Goal: Task Accomplishment & Management: Use online tool/utility

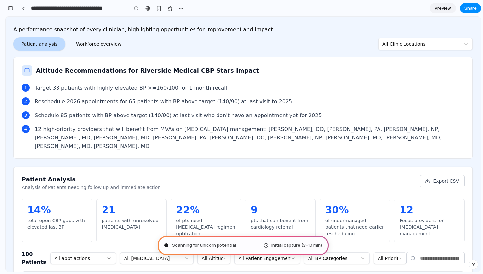
scroll to position [166, 0]
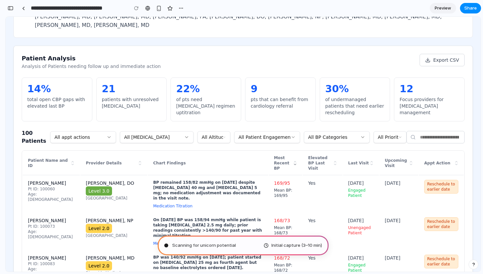
click at [238, 248] on div "Scanning for unicorn potential Initial capture (3–10 min)" at bounding box center [243, 246] width 171 height 20
click at [207, 245] on span "Scanning for unicorn potential ." at bounding box center [204, 245] width 65 height 7
click at [24, 9] on div at bounding box center [23, 9] width 3 height 4
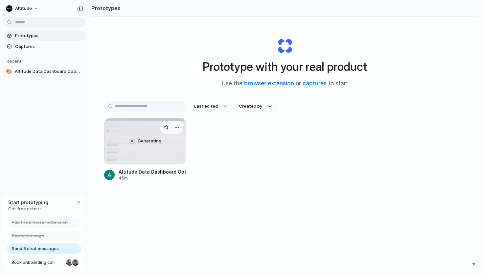
click at [146, 143] on span "Generating" at bounding box center [150, 141] width 24 height 7
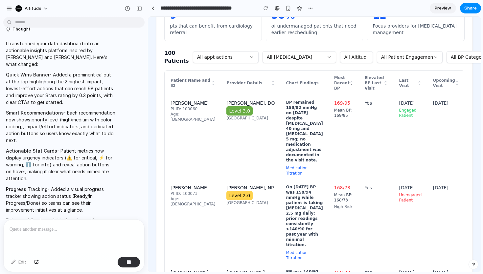
scroll to position [119, 0]
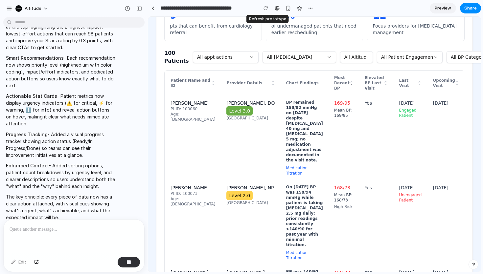
click at [267, 10] on div at bounding box center [266, 8] width 10 height 10
click at [265, 7] on div at bounding box center [266, 8] width 10 height 10
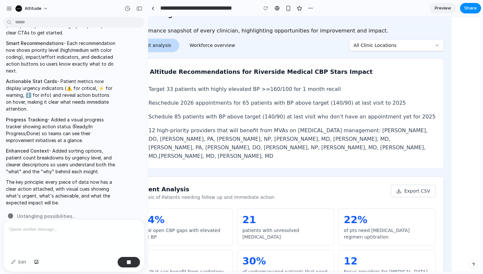
scroll to position [135, 0]
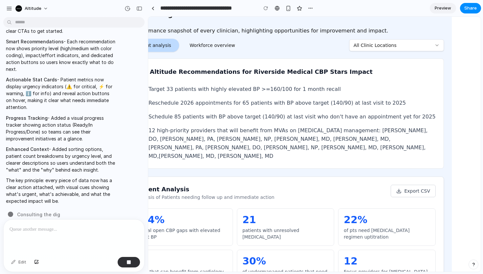
click at [71, 245] on div at bounding box center [74, 237] width 141 height 35
click at [132, 263] on button "button" at bounding box center [129, 262] width 22 height 11
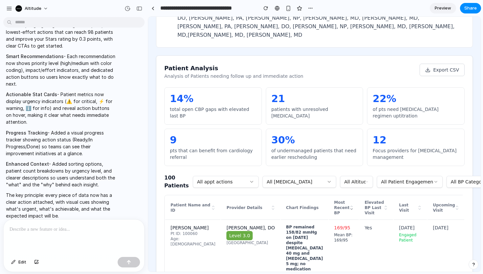
scroll to position [167, 0]
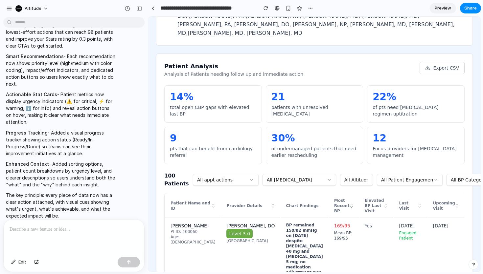
click at [63, 232] on p at bounding box center [74, 230] width 129 height 8
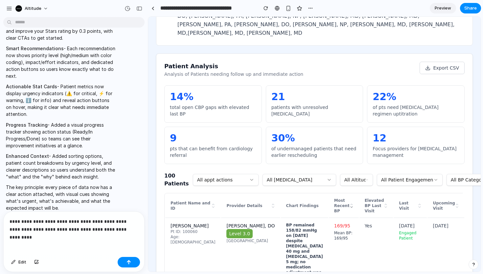
scroll to position [135, 0]
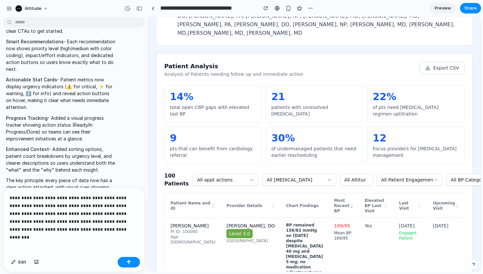
click at [139, 255] on div "Edit" at bounding box center [74, 262] width 141 height 17
click at [133, 260] on button "button" at bounding box center [129, 262] width 22 height 11
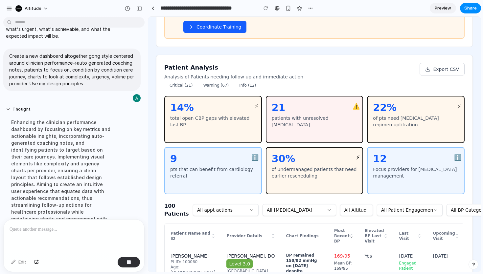
scroll to position [322, 0]
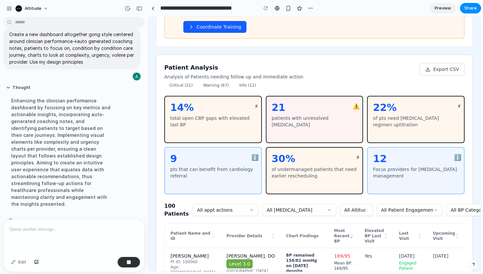
click at [256, 153] on div "ℹ️" at bounding box center [254, 157] width 7 height 9
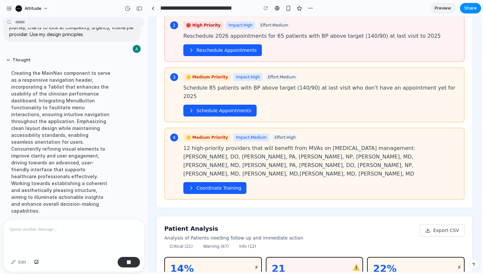
scroll to position [250, 0]
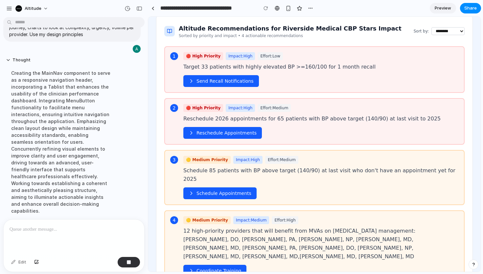
click at [229, 75] on button "Send Recall Notifications" at bounding box center [221, 81] width 76 height 12
click at [191, 78] on icon at bounding box center [190, 80] width 5 height 5
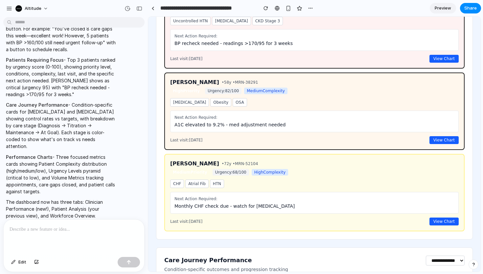
scroll to position [0, 0]
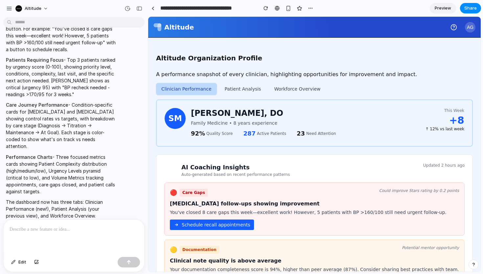
click at [248, 90] on button "Patient Analysis" at bounding box center [242, 89] width 47 height 12
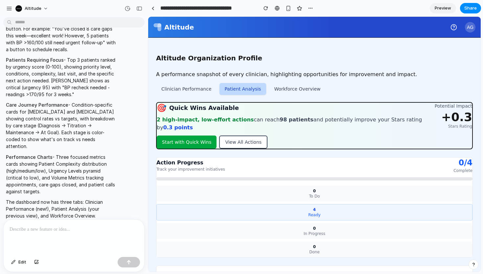
click at [295, 90] on button "Workforce Overview" at bounding box center [297, 89] width 57 height 12
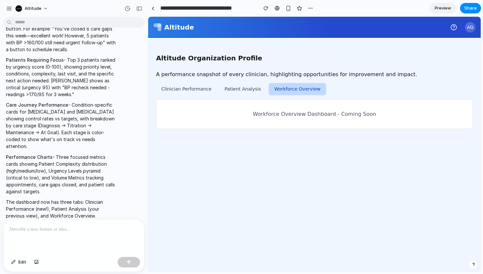
click at [315, 114] on p "Workforce Overview Dashboard - Coming Soon" at bounding box center [314, 114] width 295 height 8
click at [63, 241] on div at bounding box center [74, 237] width 141 height 35
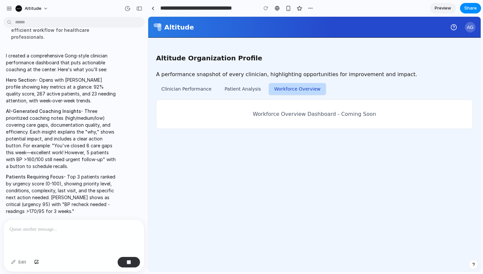
scroll to position [505, 0]
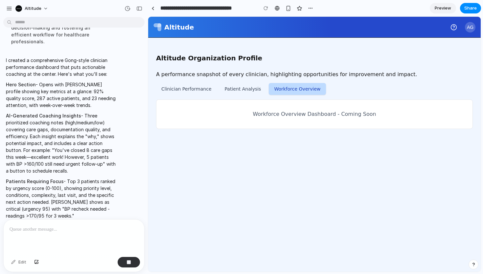
click at [186, 89] on button "Clinician Performance" at bounding box center [186, 89] width 61 height 12
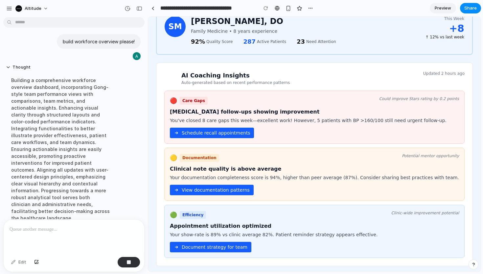
scroll to position [0, 0]
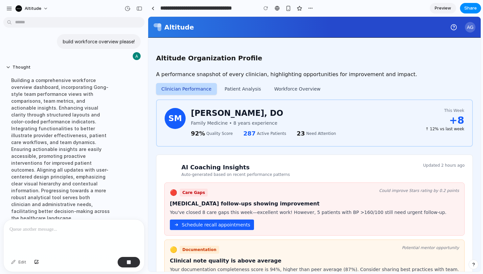
click at [241, 88] on button "Patient Analysis" at bounding box center [242, 89] width 47 height 12
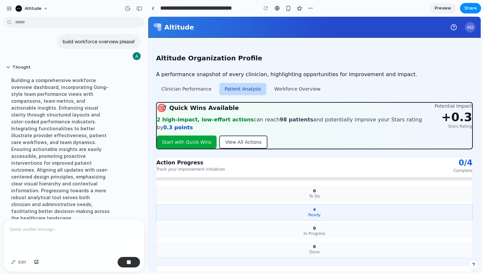
click at [200, 136] on button "Start with Quick Wins" at bounding box center [187, 142] width 60 height 13
click at [240, 137] on button "View All Actions" at bounding box center [243, 142] width 48 height 13
click at [288, 88] on button "Workforce Overview" at bounding box center [297, 89] width 57 height 12
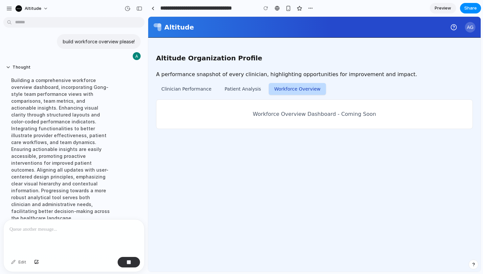
click at [234, 93] on button "Patient Analysis" at bounding box center [242, 89] width 47 height 12
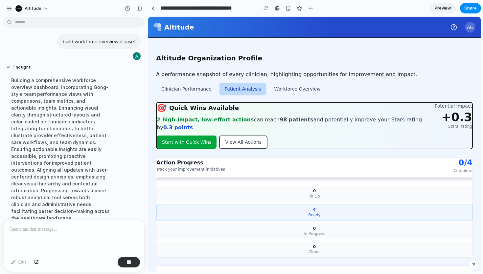
click at [187, 87] on button "Clinician Performance" at bounding box center [186, 89] width 61 height 12
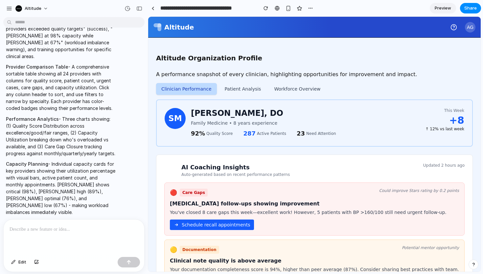
click at [294, 88] on button "Workforce Overview" at bounding box center [297, 89] width 57 height 12
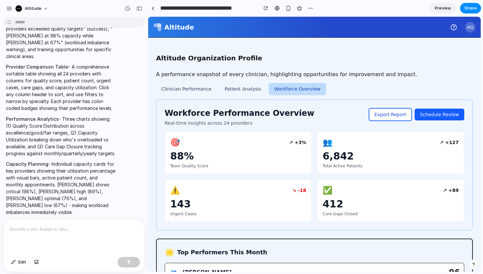
click at [238, 89] on button "Patient Analysis" at bounding box center [242, 89] width 47 height 12
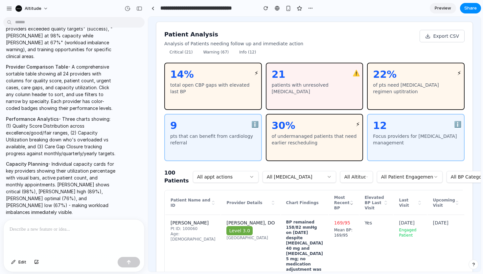
scroll to position [24, 0]
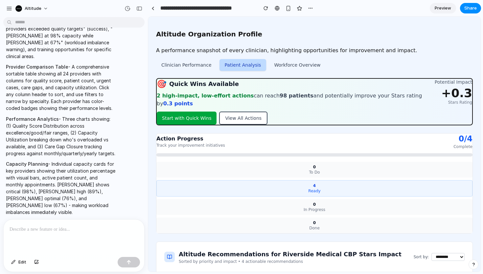
click at [186, 67] on button "Clinician Performance" at bounding box center [186, 65] width 61 height 12
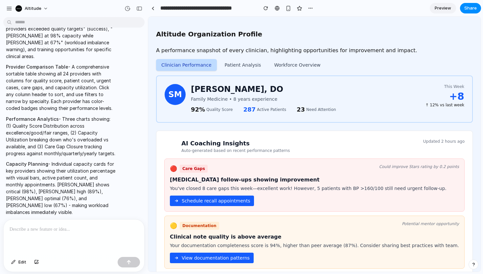
click at [53, 234] on div at bounding box center [74, 237] width 141 height 35
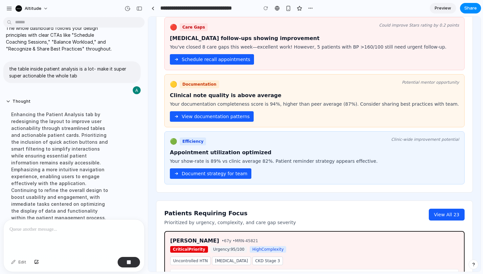
scroll to position [0, 0]
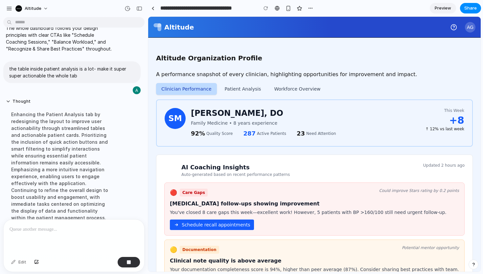
click at [247, 91] on button "Patient Analysis" at bounding box center [242, 89] width 47 height 12
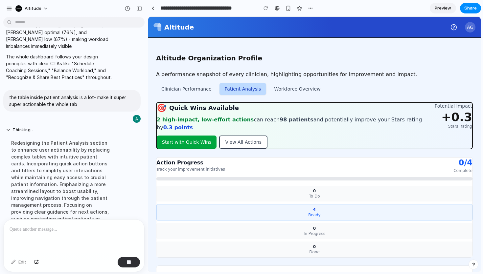
scroll to position [1062, 0]
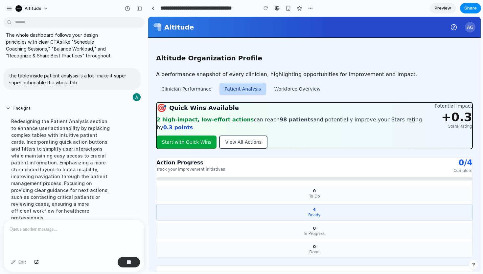
click at [188, 93] on button "Clinician Performance" at bounding box center [186, 89] width 61 height 12
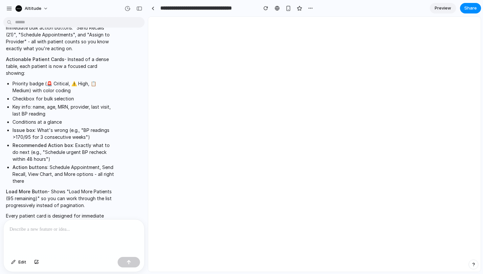
scroll to position [0, 0]
